Goal: Transaction & Acquisition: Purchase product/service

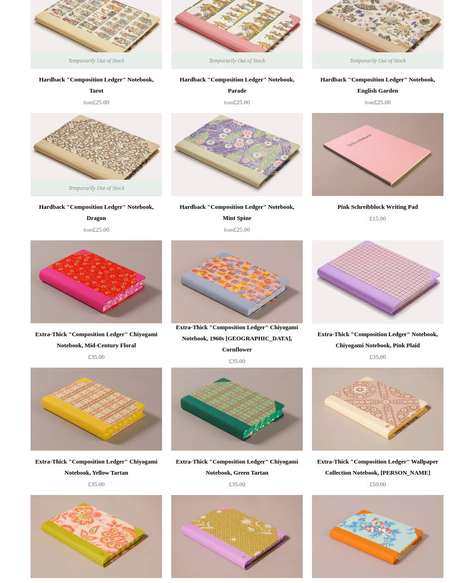
scroll to position [390, 0]
click at [283, 288] on img at bounding box center [237, 281] width 132 height 83
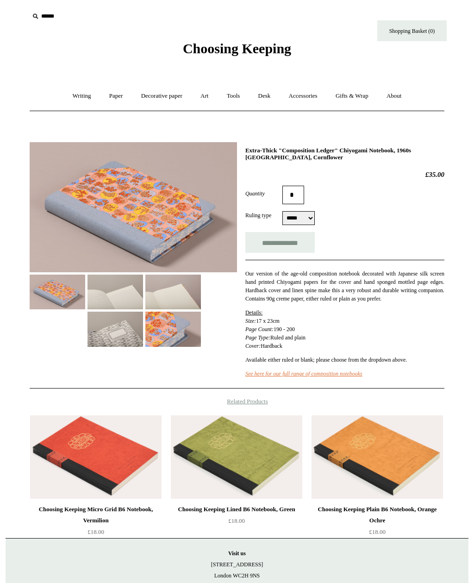
click at [303, 220] on select "***** *****" at bounding box center [299, 218] width 32 height 14
click at [138, 294] on img at bounding box center [116, 292] width 56 height 35
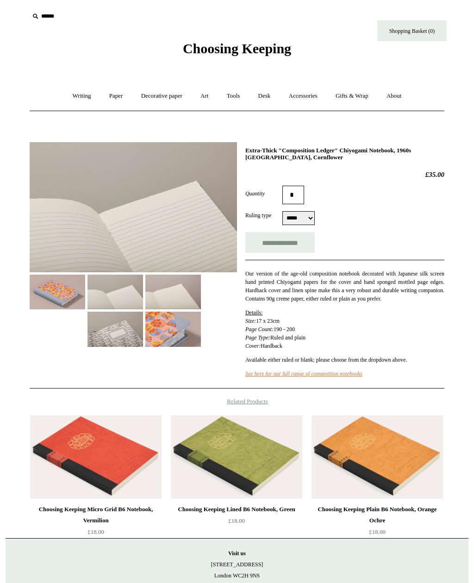
click at [183, 298] on img at bounding box center [173, 292] width 56 height 35
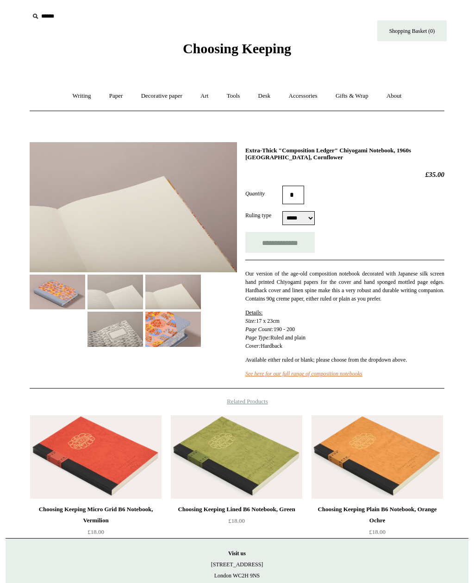
click at [175, 327] on img at bounding box center [173, 329] width 56 height 35
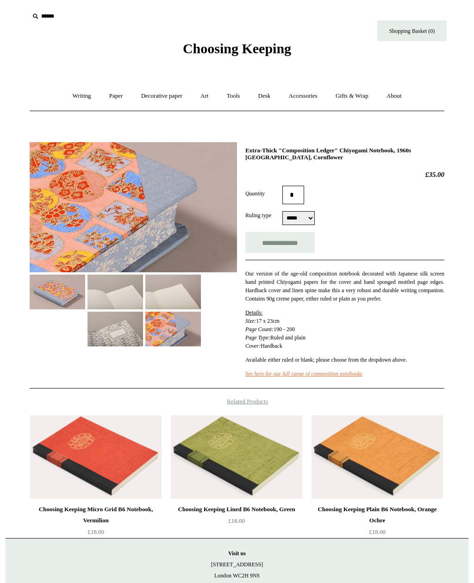
click at [128, 333] on img at bounding box center [116, 329] width 56 height 35
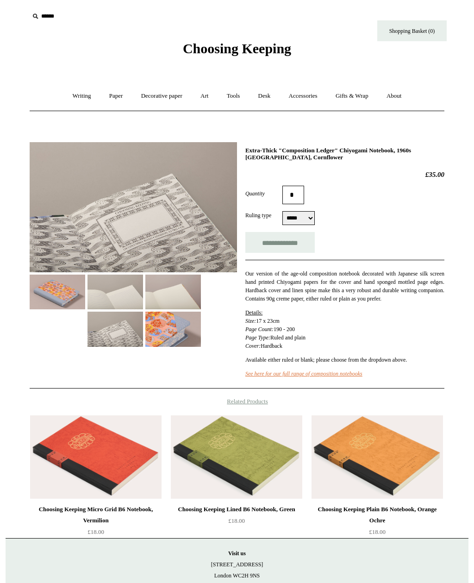
click at [77, 307] on img at bounding box center [58, 292] width 56 height 35
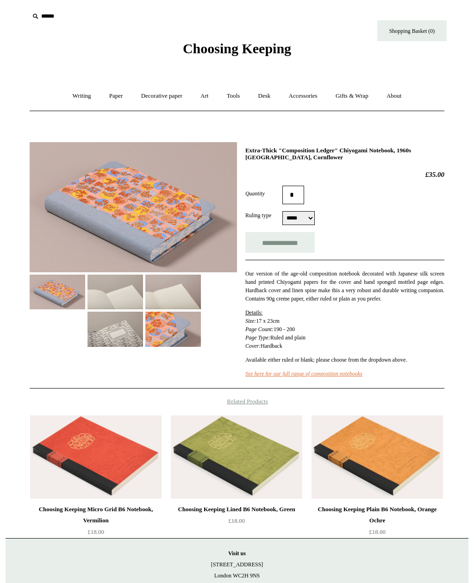
click at [121, 312] on img at bounding box center [116, 329] width 56 height 35
